Goal: Navigation & Orientation: Find specific page/section

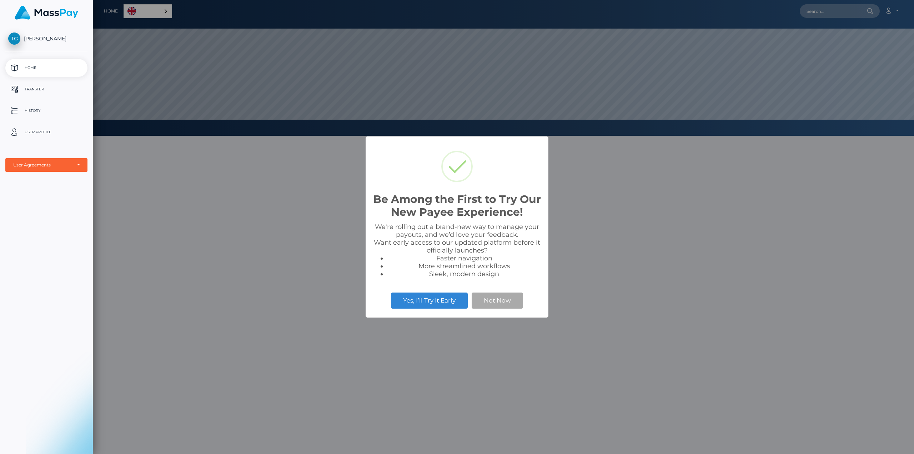
scroll to position [136, 821]
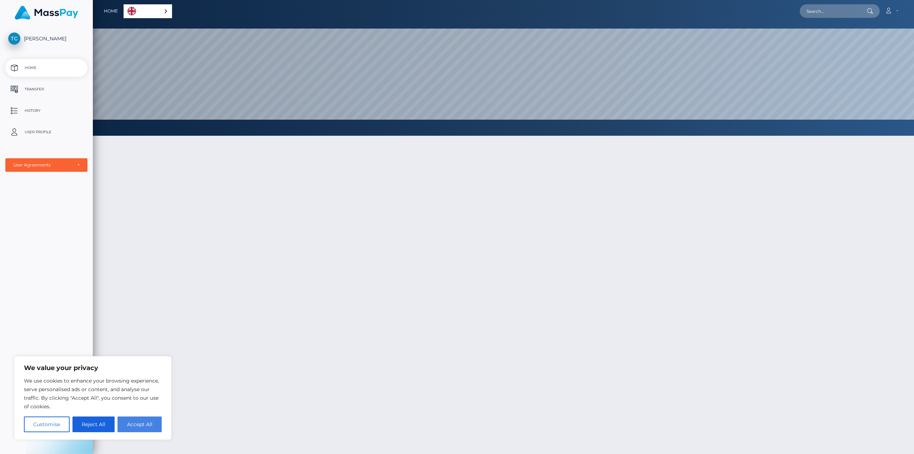
click at [141, 423] on button "Accept All" at bounding box center [139, 424] width 44 height 16
checkbox input "true"
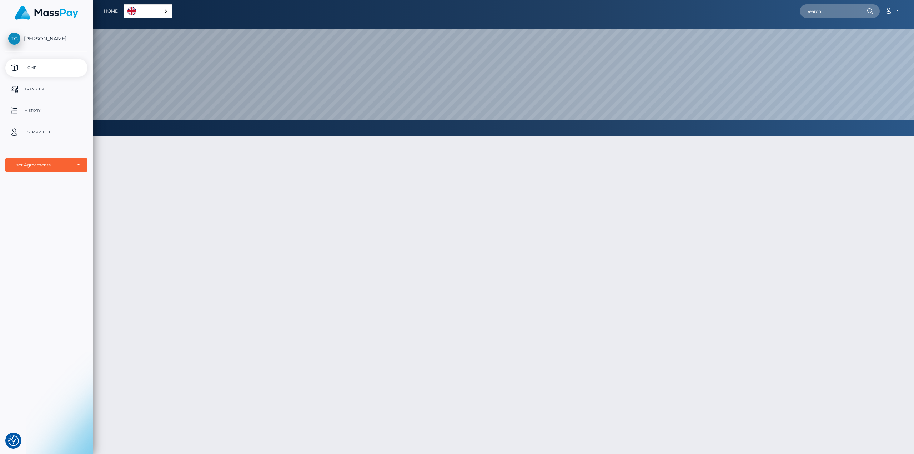
click at [161, 13] on div "English" at bounding box center [148, 11] width 49 height 14
click at [165, 11] on link "English" at bounding box center [149, 11] width 50 height 13
click at [165, 11] on div "English" at bounding box center [148, 11] width 49 height 14
click at [165, 11] on link "English" at bounding box center [149, 11] width 50 height 13
click at [111, 7] on link "Home" at bounding box center [111, 11] width 14 height 15
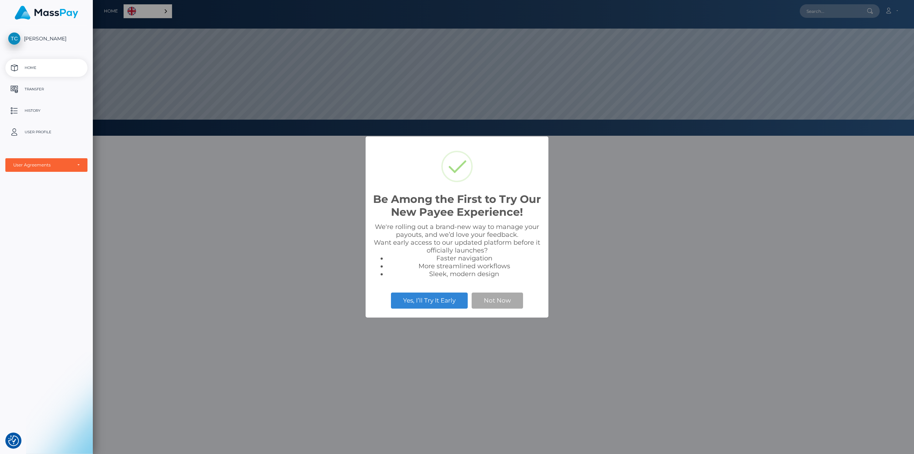
scroll to position [136, 821]
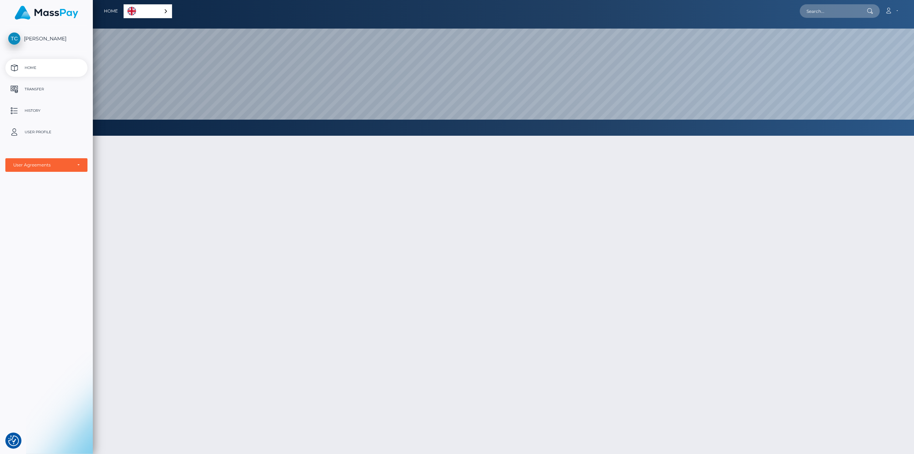
click at [117, 7] on link "Home" at bounding box center [111, 11] width 14 height 15
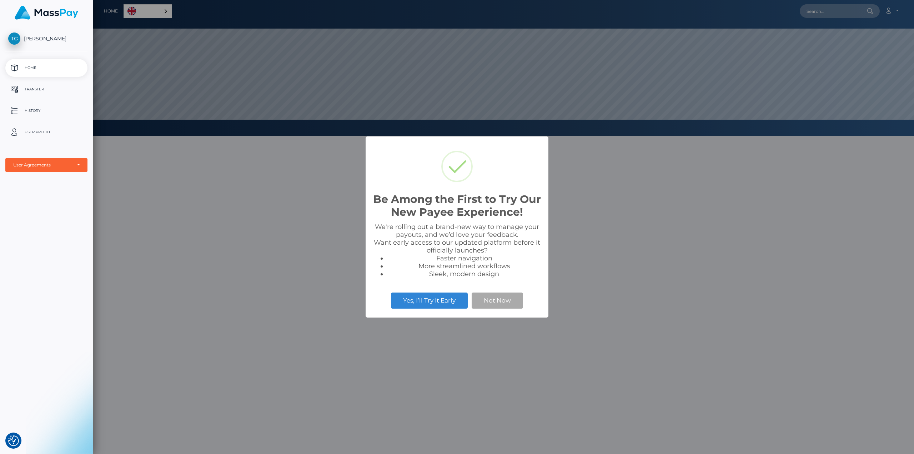
scroll to position [136, 821]
click at [446, 296] on button "Yes, I’ll Try It Early" at bounding box center [429, 300] width 77 height 16
